Goal: Task Accomplishment & Management: Use online tool/utility

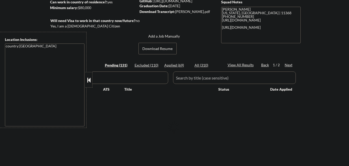
scroll to position [77, 0]
select select ""pending""
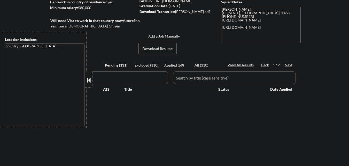
select select ""pending""
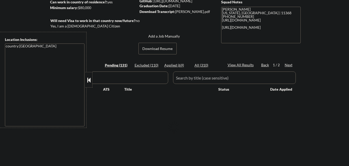
select select ""pending""
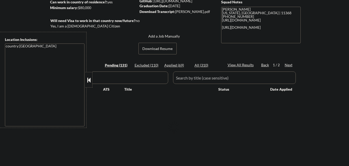
select select ""pending""
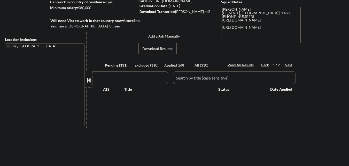
select select ""pending""
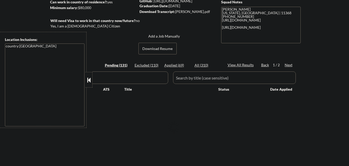
select select ""pending""
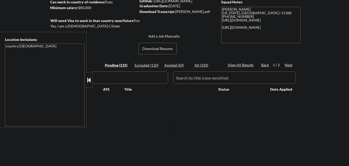
select select ""pending""
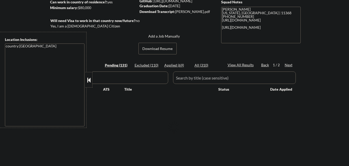
select select ""pending""
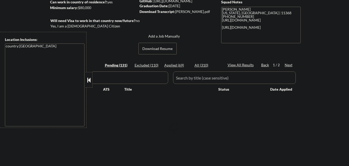
select select ""pending""
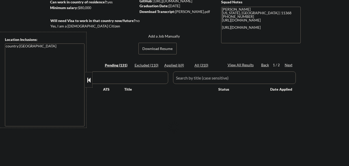
select select ""pending""
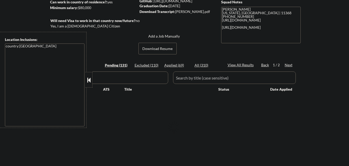
select select ""pending""
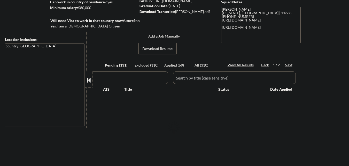
select select ""pending""
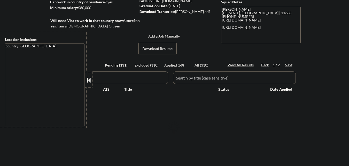
select select ""pending""
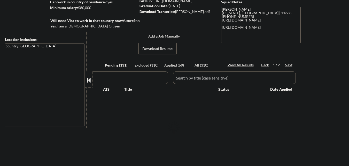
select select ""pending""
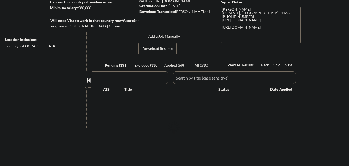
select select ""pending""
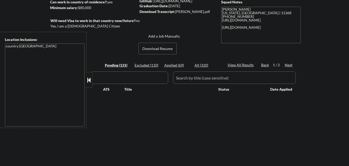
select select ""pending""
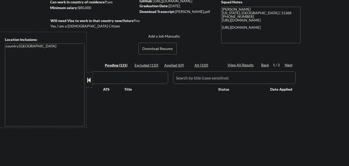
select select ""pending""
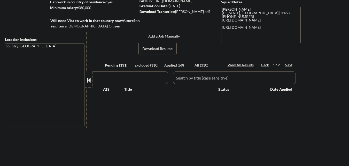
select select ""pending""
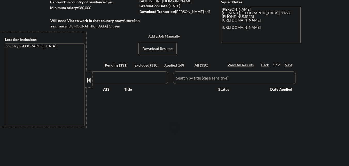
select select ""pending""
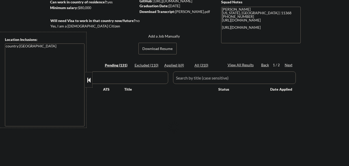
select select ""pending""
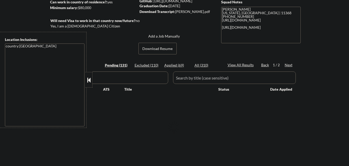
select select ""pending""
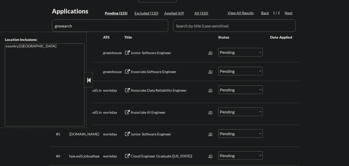
scroll to position [155, 0]
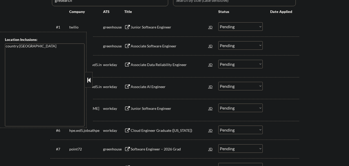
click at [90, 75] on div at bounding box center [88, 79] width 7 height 15
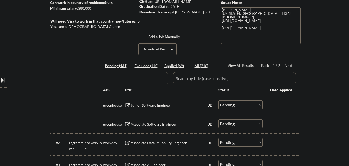
scroll to position [77, 0]
click at [176, 64] on div "Applied (69)" at bounding box center [177, 65] width 26 height 5
select select ""applied""
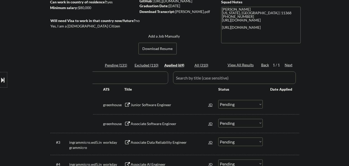
select select ""applied""
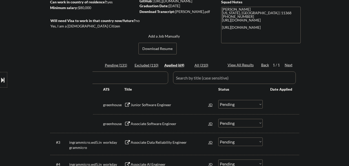
select select ""applied""
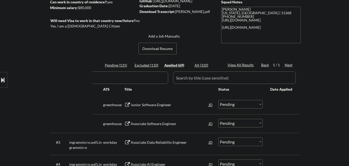
select select ""applied""
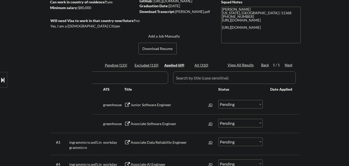
select select ""applied""
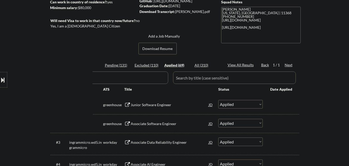
select select ""applied""
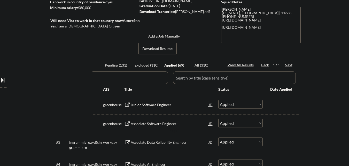
select select ""applied""
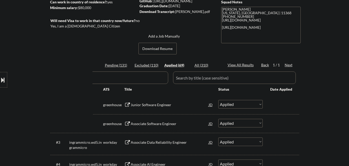
select select ""applied""
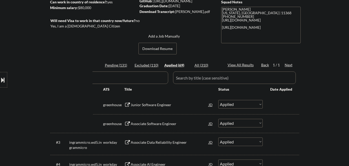
select select ""applied""
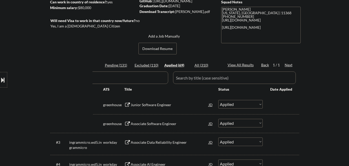
select select ""applied""
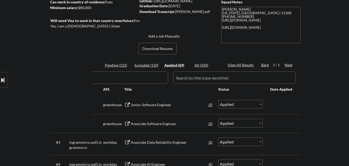
select select ""applied""
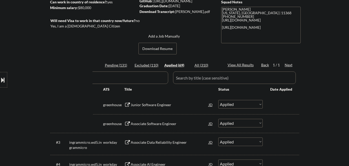
select select ""applied""
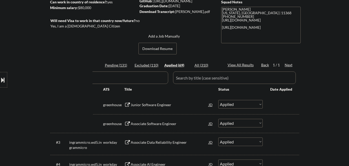
select select ""applied""
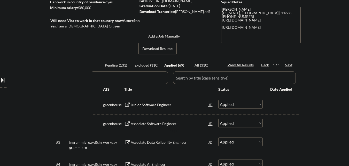
select select ""applied""
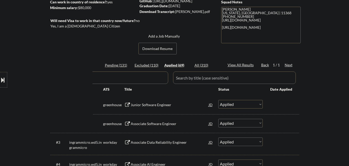
select select ""applied""
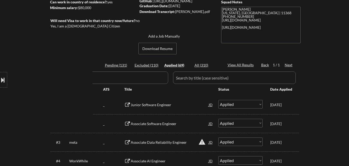
click at [5, 77] on button at bounding box center [3, 79] width 6 height 9
click at [87, 80] on button at bounding box center [89, 80] width 6 height 8
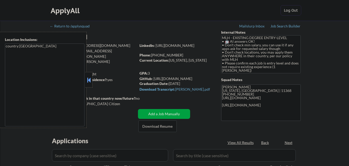
scroll to position [77, 0]
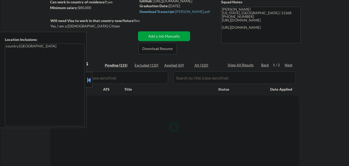
click at [90, 78] on button at bounding box center [89, 80] width 6 height 8
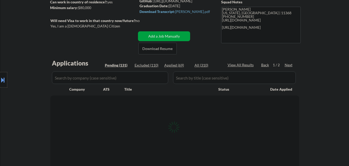
click at [178, 64] on div "Applied (69)" at bounding box center [177, 65] width 26 height 5
click at [175, 66] on div "Applied (69)" at bounding box center [177, 65] width 26 height 5
select select ""pending""
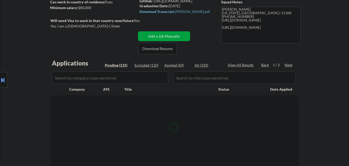
select select ""pending""
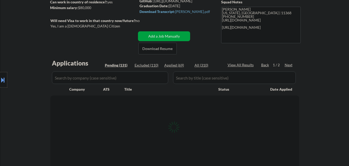
select select ""pending""
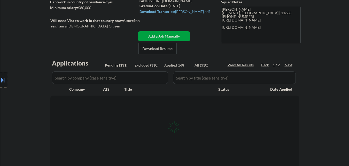
select select ""pending""
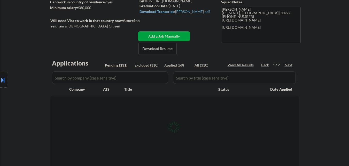
select select ""pending""
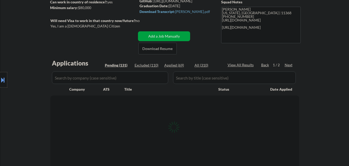
select select ""pending""
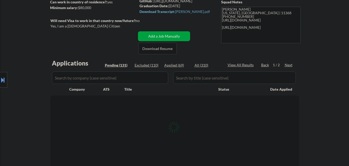
select select ""pending""
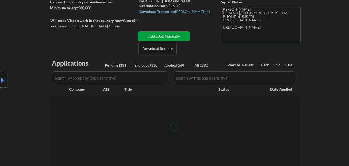
select select ""pending""
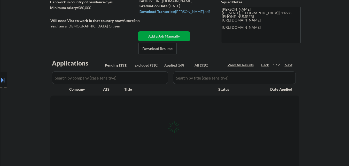
select select ""pending""
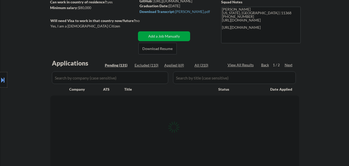
select select ""pending""
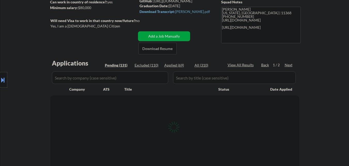
select select ""pending""
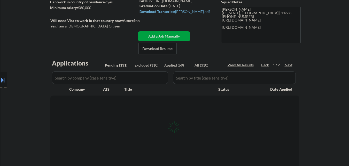
select select ""pending""
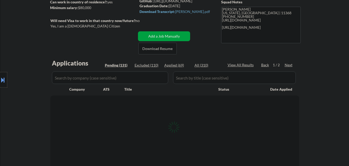
select select ""pending""
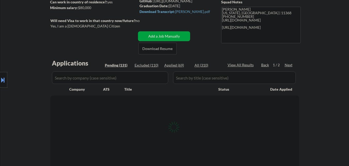
select select ""pending""
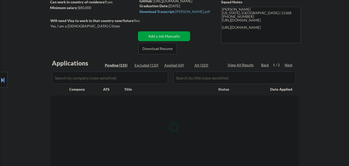
select select ""pending""
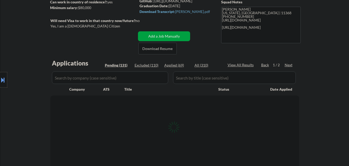
select select ""pending""
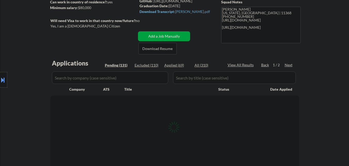
select select ""pending""
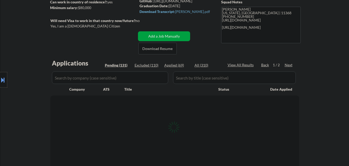
select select ""pending""
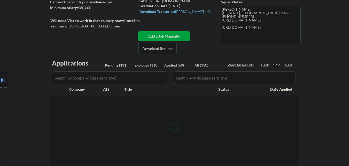
select select ""pending""
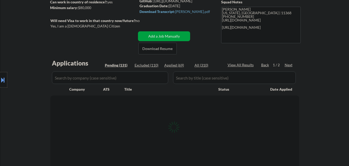
select select ""pending""
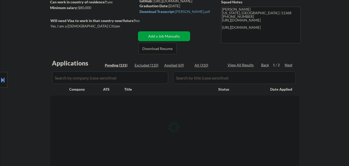
select select ""pending""
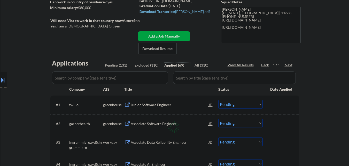
select select ""applied""
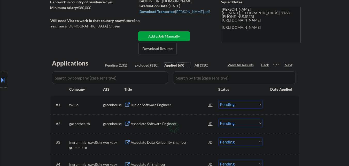
select select ""applied""
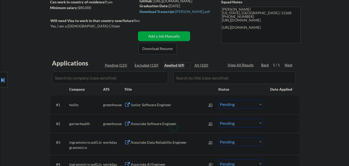
select select ""applied""
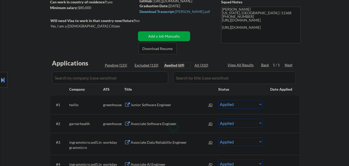
select select ""applied""
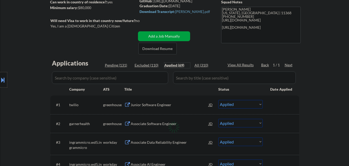
select select ""applied""
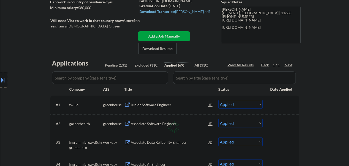
select select ""applied""
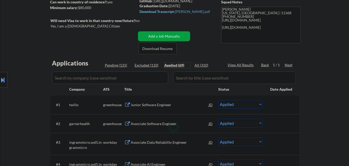
select select ""applied""
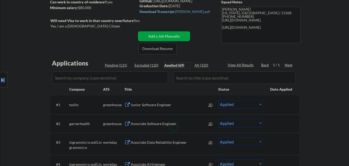
select select ""applied""
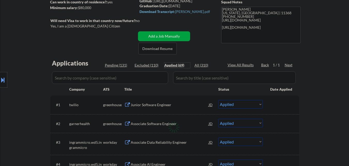
select select ""applied""
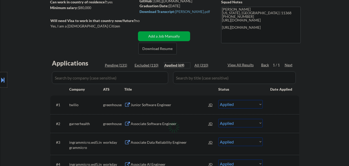
select select ""applied""
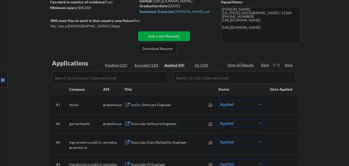
select select ""applied""
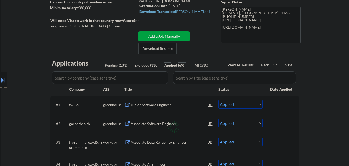
select select ""applied""
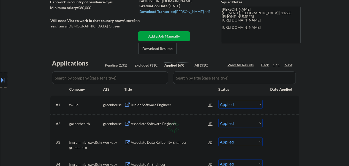
select select ""applied""
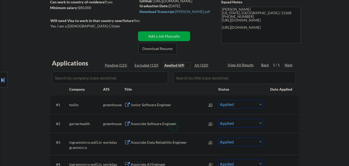
select select ""applied""
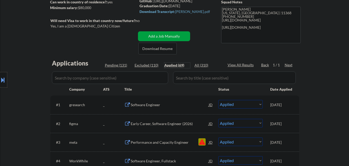
scroll to position [103, 0]
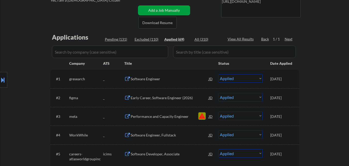
click at [201, 114] on button "warning" at bounding box center [201, 115] width 7 height 7
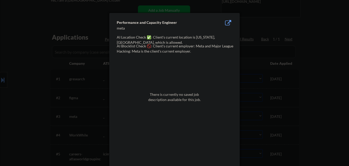
drag, startPoint x: 0, startPoint y: 67, endPoint x: 70, endPoint y: 23, distance: 82.5
click at [1, 67] on div at bounding box center [174, 83] width 349 height 166
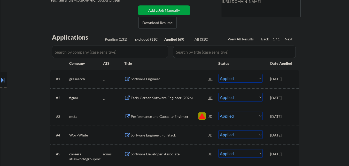
click at [259, 116] on select "Choose an option... Pending Applied Excluded (Questions) Excluded (Expired) Exc…" at bounding box center [240, 115] width 44 height 9
click at [218, 111] on select "Choose an option... Pending Applied Excluded (Questions) Excluded (Expired) Exc…" at bounding box center [240, 115] width 44 height 9
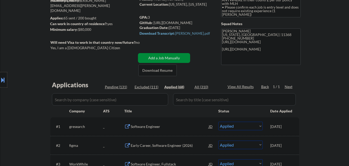
scroll to position [52, 0]
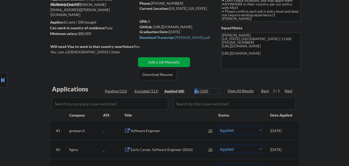
click at [196, 92] on div "All (310)" at bounding box center [207, 90] width 26 height 5
select select ""excluded__blocklist_""
select select ""excluded__other_""
select select ""excluded__expired_""
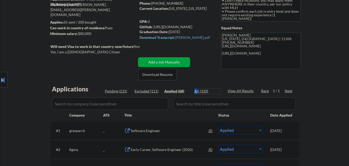
select select ""excluded__bad_match_""
select select ""excluded__expired_""
select select ""excluded__bad_match_""
select select ""excluded__expired_""
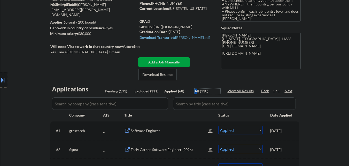
select select ""excluded__expired_""
select select ""excluded__bad_match_""
select select ""excluded__expired_""
select select ""excluded__bad_match_""
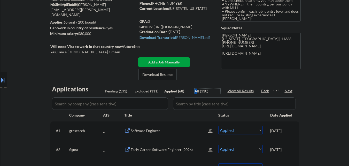
select select ""excluded__expired_""
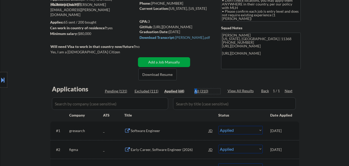
select select ""excluded__other_""
select select ""excluded__bad_match_""
select select ""excluded__expired_""
select select ""excluded__other_""
select select ""excluded__bad_match_""
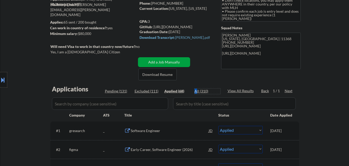
select select ""excluded__expired_""
select select ""excluded__bad_match_""
select select ""excluded__expired_""
select select ""excluded__bad_match_""
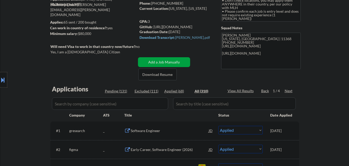
click at [199, 88] on div "All (310)" at bounding box center [207, 90] width 26 height 5
click at [97, 100] on input "input" at bounding box center [110, 103] width 116 height 12
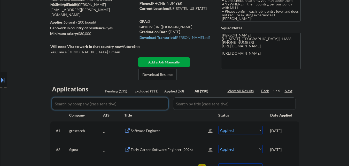
paste input "vultr"
drag, startPoint x: 35, startPoint y: 113, endPoint x: 48, endPoint y: 111, distance: 13.0
click at [39, 113] on div "Location Inclusions: country:[GEOGRAPHIC_DATA]" at bounding box center [46, 80] width 92 height 96
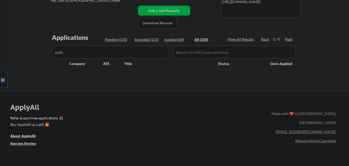
scroll to position [103, 0]
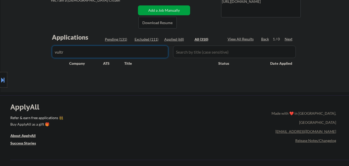
click at [95, 55] on input "input" at bounding box center [110, 51] width 116 height 12
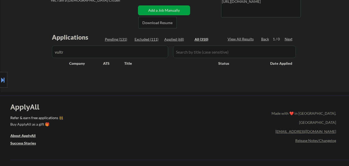
click at [24, 47] on div "Location Inclusions: country:[GEOGRAPHIC_DATA]" at bounding box center [46, 80] width 92 height 96
drag, startPoint x: 119, startPoint y: 52, endPoint x: 97, endPoint y: 52, distance: 22.2
click at [119, 52] on input "input" at bounding box center [110, 51] width 116 height 12
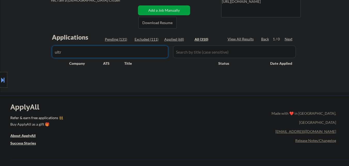
type input "ultr"
click at [25, 50] on div "Location Inclusions: country:[GEOGRAPHIC_DATA]" at bounding box center [46, 80] width 92 height 96
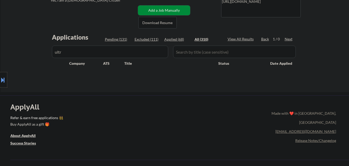
click at [168, 8] on button "Add a Job Manually" at bounding box center [164, 10] width 52 height 10
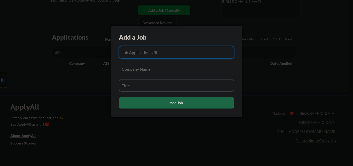
click at [156, 57] on input "input" at bounding box center [176, 52] width 115 height 12
paste input "[URL][DOMAIN_NAME]"
type input "[URL][DOMAIN_NAME]"
click at [151, 69] on input "input" at bounding box center [176, 69] width 115 height 12
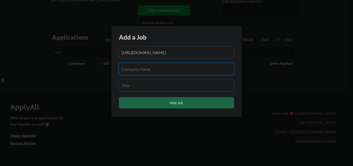
paste input "vultr"
click at [138, 87] on input "input" at bounding box center [176, 85] width 115 height 12
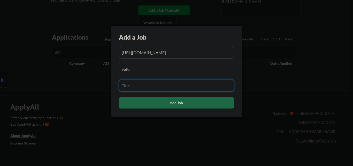
paste input "Junior Frontend Engineer"
click at [172, 67] on input "input" at bounding box center [176, 69] width 115 height 12
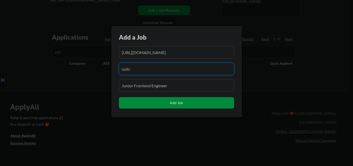
click at [177, 102] on button "Add Job" at bounding box center [176, 102] width 115 height 11
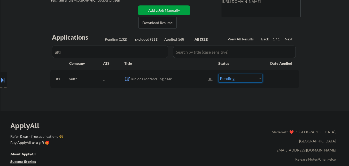
click at [246, 82] on select "Choose an option... Pending Applied Excluded (Questions) Excluded (Expired) Exc…" at bounding box center [240, 78] width 44 height 9
click at [218, 74] on select "Choose an option... Pending Applied Excluded (Questions) Excluded (Expired) Exc…" at bounding box center [240, 78] width 44 height 9
click at [112, 50] on input "input" at bounding box center [110, 51] width 116 height 12
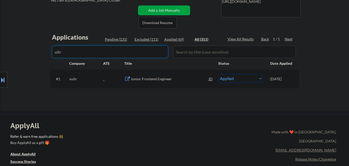
click at [112, 50] on input "input" at bounding box center [110, 51] width 116 height 12
click at [95, 78] on div "vultr" at bounding box center [86, 78] width 34 height 5
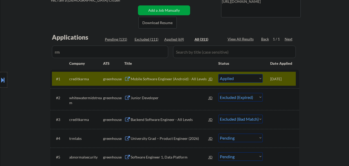
click at [30, 85] on div "Location Inclusions: country:[GEOGRAPHIC_DATA]" at bounding box center [46, 80] width 92 height 96
drag, startPoint x: 40, startPoint y: 88, endPoint x: 59, endPoint y: 61, distance: 33.3
click at [43, 81] on div "Location Inclusions: country:[GEOGRAPHIC_DATA]" at bounding box center [46, 80] width 92 height 96
click at [74, 47] on div "Location Inclusions: country:[GEOGRAPHIC_DATA]" at bounding box center [46, 80] width 92 height 96
click at [127, 52] on input "input" at bounding box center [110, 51] width 116 height 12
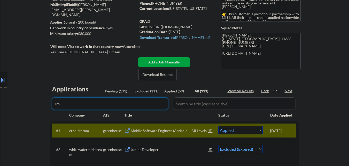
scroll to position [18, 0]
click at [125, 102] on input "input" at bounding box center [110, 103] width 116 height 12
paste input "arm"
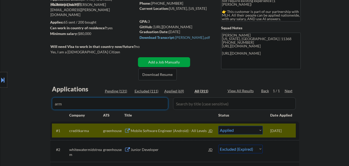
click at [21, 115] on div "Location Inclusions: country:[GEOGRAPHIC_DATA]" at bounding box center [46, 80] width 92 height 96
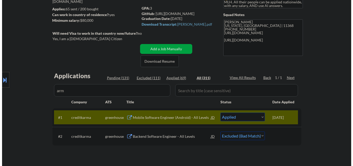
scroll to position [77, 0]
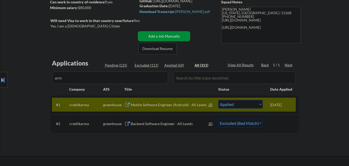
click at [174, 35] on button "Add a Job Manually" at bounding box center [164, 36] width 52 height 10
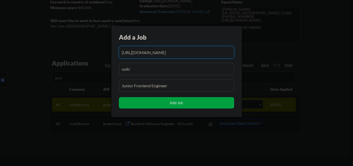
click at [187, 51] on input "input" at bounding box center [176, 52] width 115 height 12
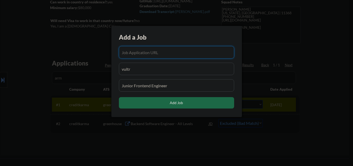
click at [158, 72] on input "input" at bounding box center [176, 69] width 115 height 12
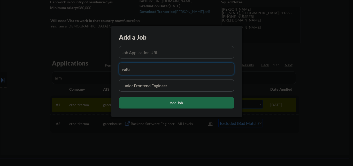
click at [158, 72] on input "input" at bounding box center [176, 69] width 115 height 12
click at [173, 83] on input "input" at bounding box center [176, 85] width 115 height 12
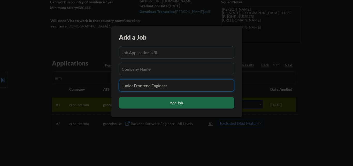
click at [173, 83] on input "input" at bounding box center [176, 85] width 115 height 12
click at [153, 87] on input "input" at bounding box center [176, 85] width 115 height 12
paste input "Software Engineer"
drag, startPoint x: 154, startPoint y: 71, endPoint x: 163, endPoint y: 72, distance: 8.4
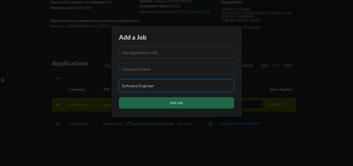
click at [155, 71] on input "input" at bounding box center [176, 69] width 115 height 12
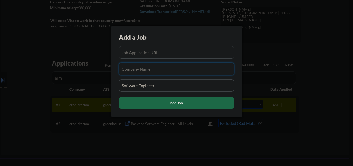
paste input "arm"
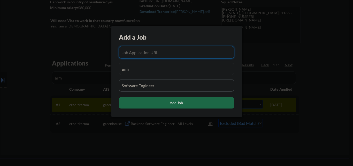
click at [146, 48] on input "input" at bounding box center [176, 52] width 115 height 12
paste input "[URL][DOMAIN_NAME]"
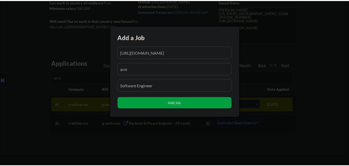
scroll to position [0, 0]
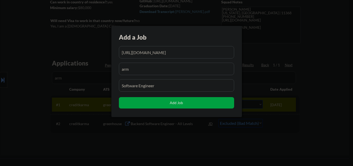
drag, startPoint x: 187, startPoint y: 37, endPoint x: 178, endPoint y: 49, distance: 14.5
click at [187, 37] on div "Add a Job" at bounding box center [168, 37] width 98 height 9
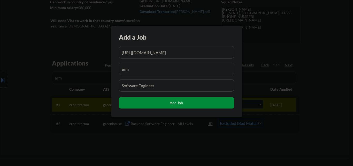
click at [157, 103] on button "Add Job" at bounding box center [176, 102] width 115 height 11
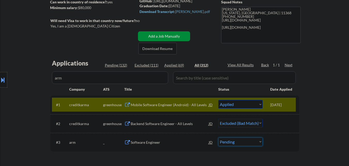
click at [235, 142] on select "Choose an option... Pending Applied Excluded (Questions) Excluded (Expired) Exc…" at bounding box center [240, 141] width 44 height 9
click at [218, 137] on select "Choose an option... Pending Applied Excluded (Questions) Excluded (Expired) Exc…" at bounding box center [240, 141] width 44 height 9
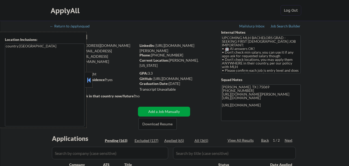
select select ""pending""
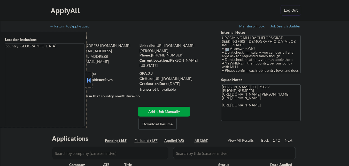
select select ""pending""
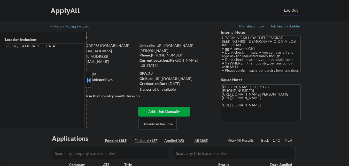
select select ""pending""
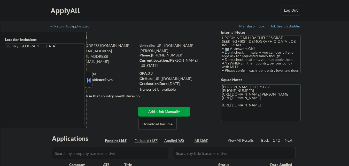
select select ""pending""
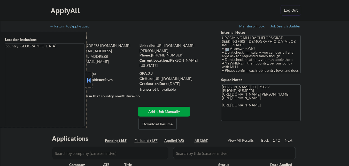
select select ""pending""
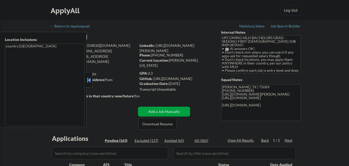
select select ""pending""
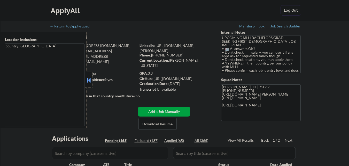
select select ""pending""
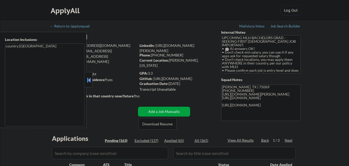
select select ""pending""
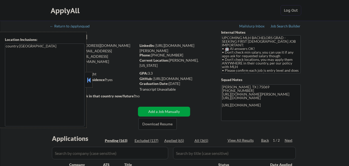
select select ""pending""
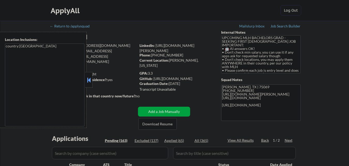
select select ""pending""
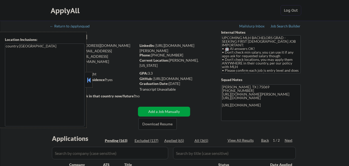
select select ""pending""
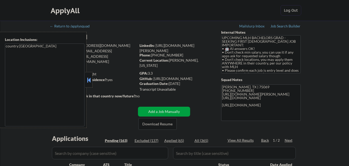
select select ""pending""
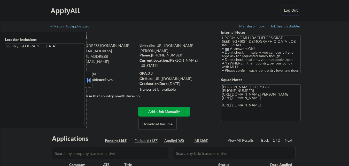
select select ""pending""
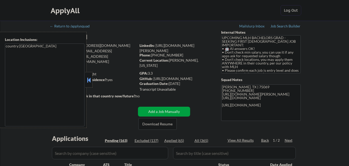
select select ""pending""
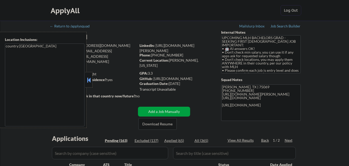
select select ""pending""
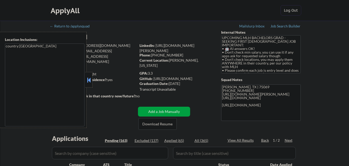
select select ""pending""
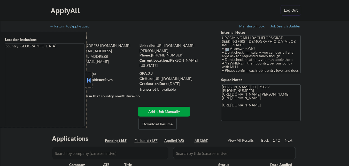
select select ""pending""
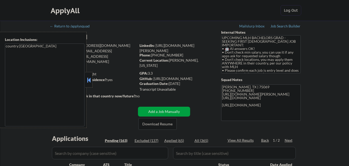
select select ""pending""
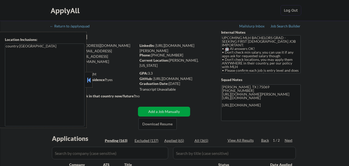
select select ""pending""
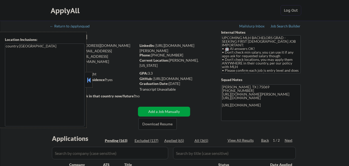
select select ""pending""
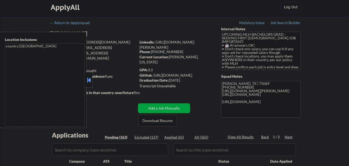
scroll to position [26, 0]
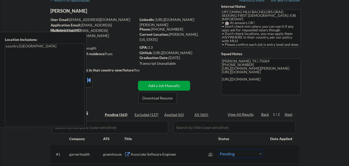
click at [87, 76] on button at bounding box center [89, 80] width 6 height 8
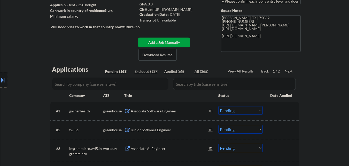
scroll to position [77, 0]
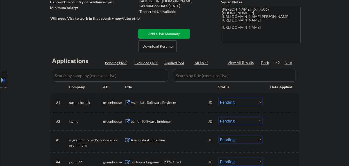
click at [204, 62] on div "All (365)" at bounding box center [207, 62] width 26 height 5
select select ""applied""
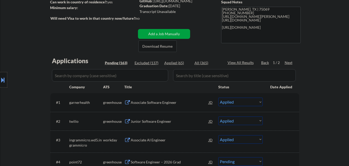
select select ""applied""
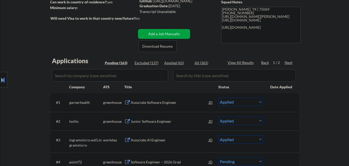
select select ""applied""
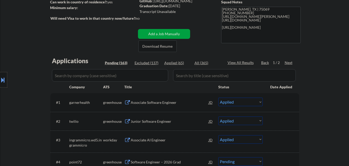
select select ""applied""
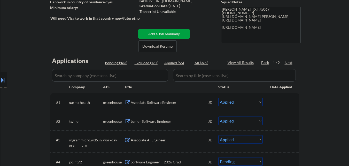
select select ""applied""
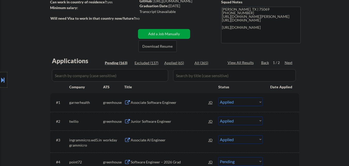
select select ""applied""
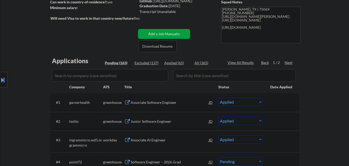
select select ""applied""
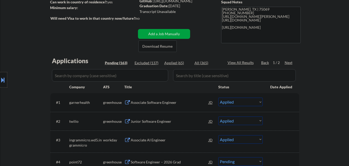
select select ""applied""
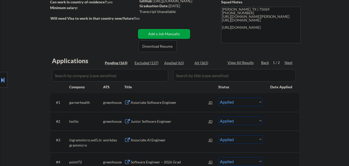
select select ""applied""
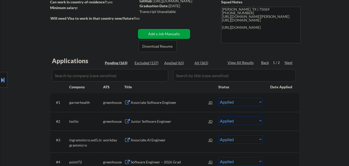
select select ""applied""
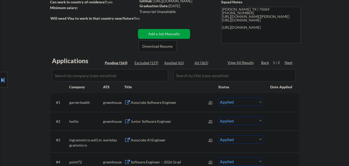
select select ""applied""
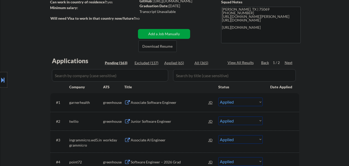
select select ""applied""
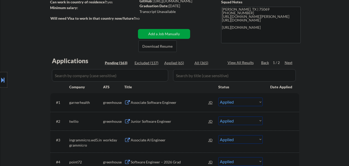
select select ""applied""
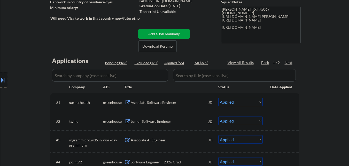
select select ""applied""
select select ""excluded__expired_""
select select ""excluded__bad_match_""
select select ""excluded__expired_""
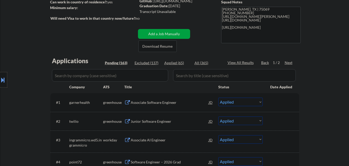
select select ""excluded__bad_match_""
select select ""excluded__expired_""
select select ""excluded__bad_match_""
select select ""excluded__expired_""
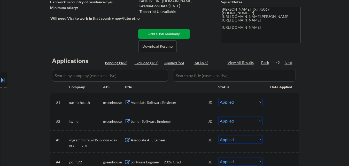
select select ""excluded__expired_""
select select ""excluded__bad_match_""
select select ""excluded__expired_""
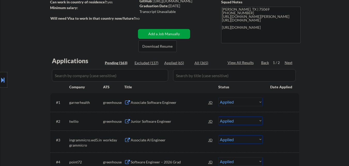
select select ""excluded__bad_match_""
select select ""excluded__expired_""
select select ""excluded__bad_match_""
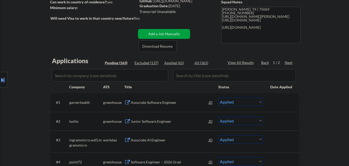
select select ""excluded__bad_match_""
select select ""excluded__other_""
select select ""excluded__bad_match_""
select select ""excluded__expired_""
select select ""excluded__other_""
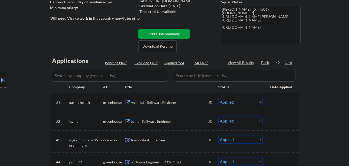
select select ""excluded__bad_match_""
select select ""excluded__other_""
select select ""excluded__bad_match_""
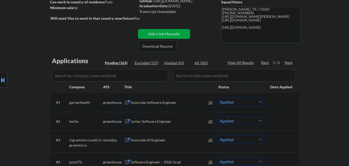
select select ""excluded__bad_match_""
select select ""excluded__expired_""
select select ""excluded__other_""
select select ""excluded__expired_""
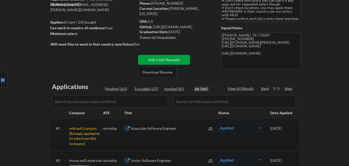
scroll to position [1, 0]
